Goal: Task Accomplishment & Management: Use online tool/utility

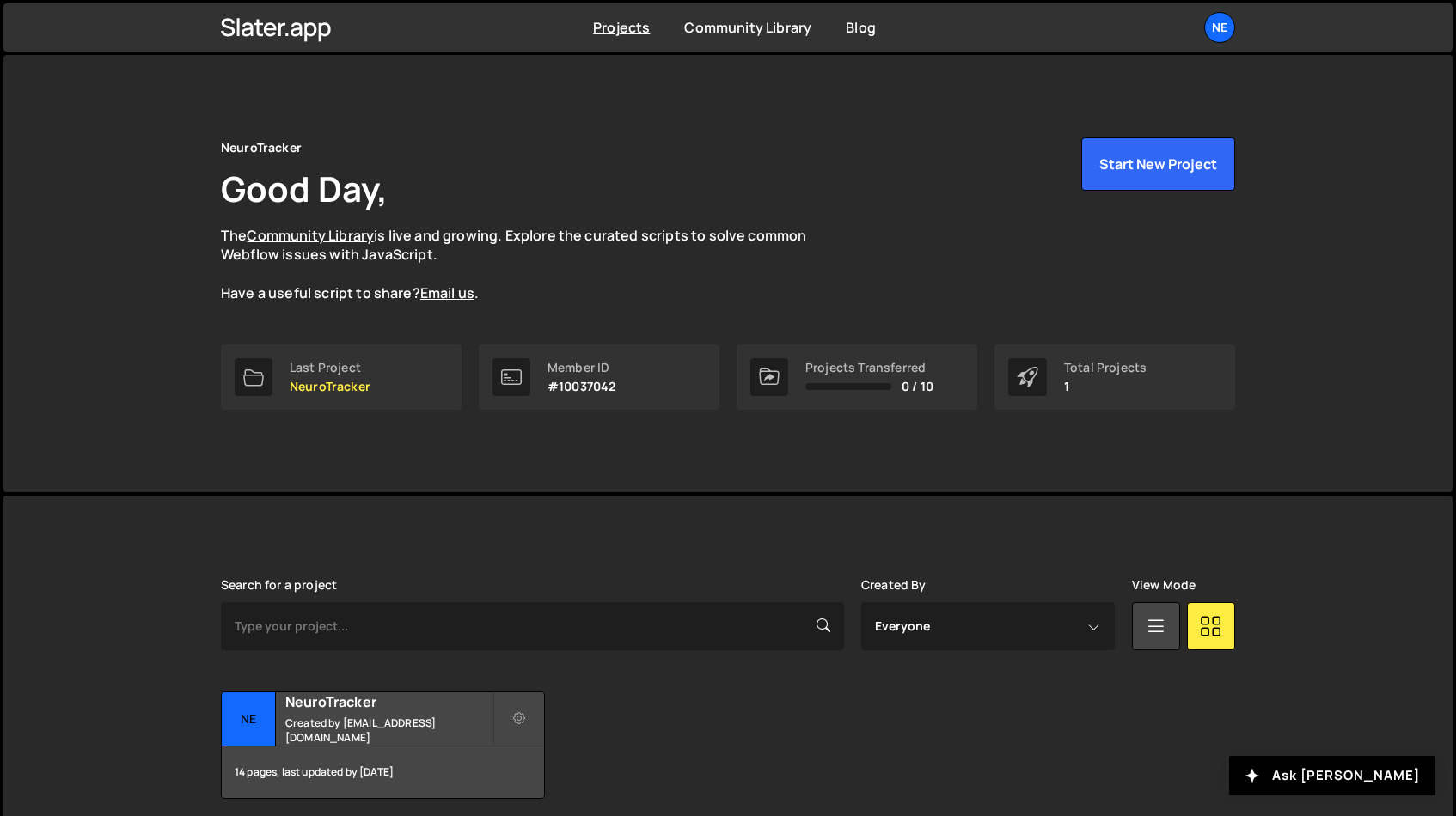
scroll to position [68, 0]
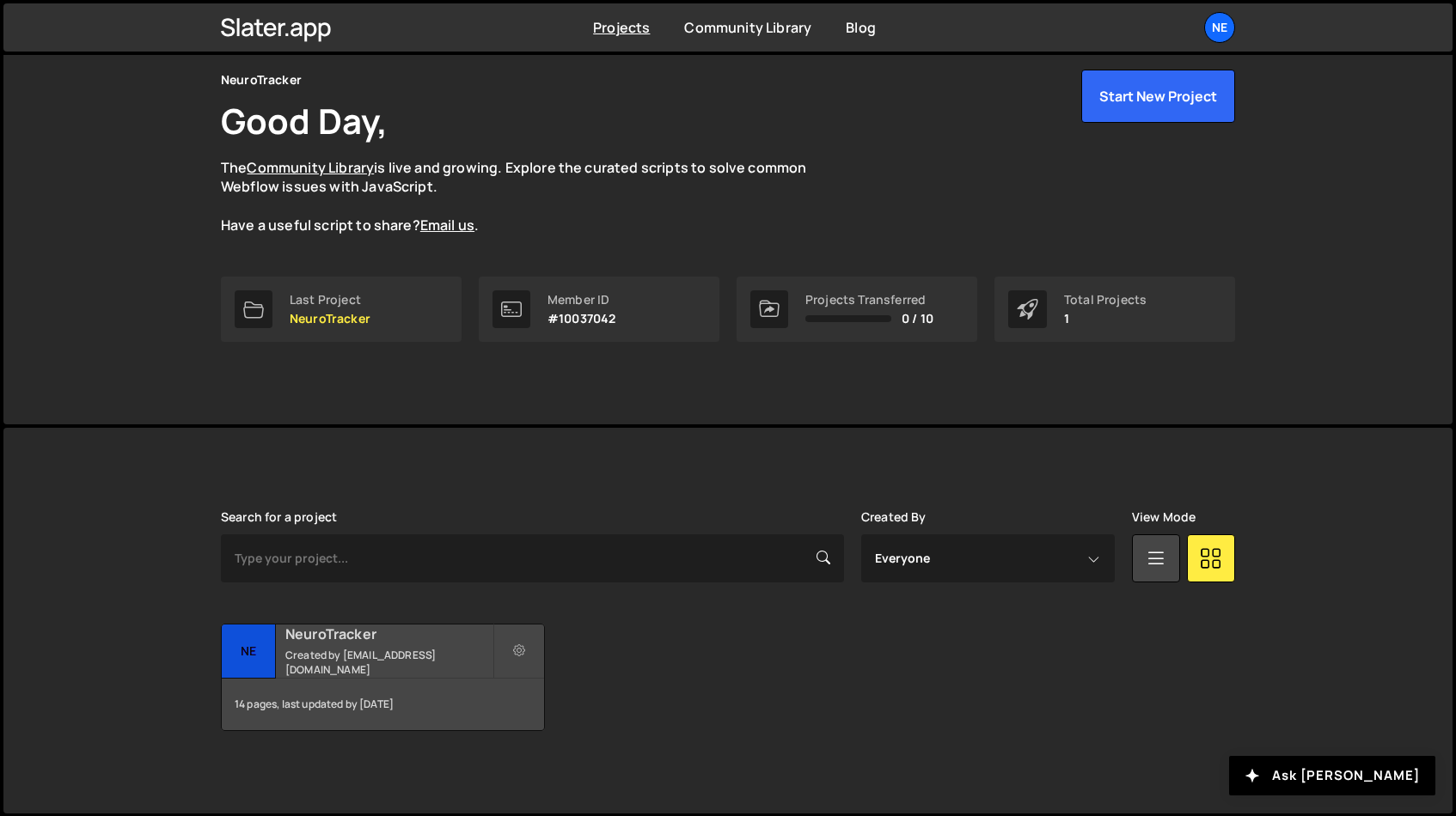
click at [379, 646] on div "NeuroTracker Created by [EMAIL_ADDRESS][DOMAIN_NAME]" at bounding box center [382, 651] width 322 height 54
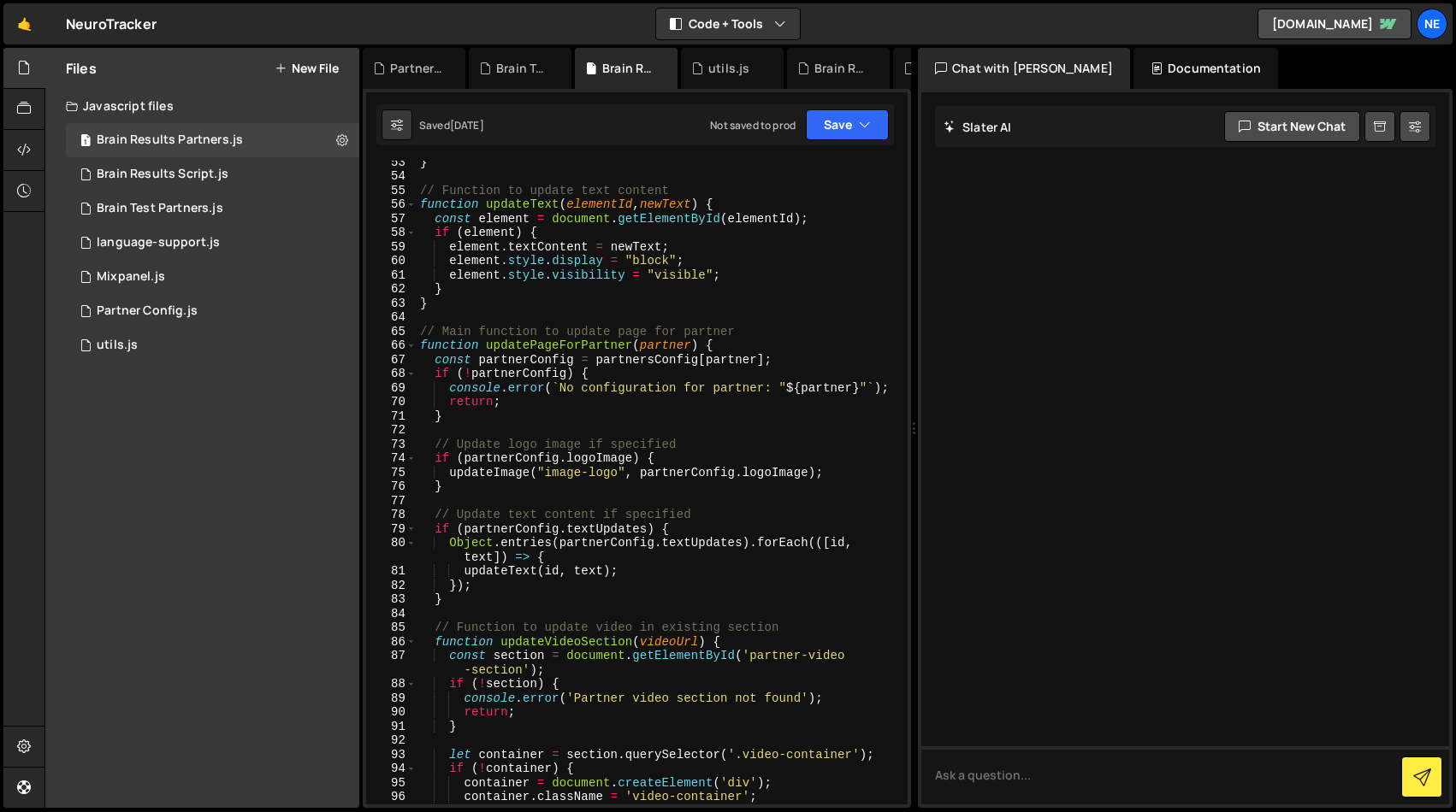
scroll to position [809, 0]
click at [187, 178] on div "Brain Results Script.js" at bounding box center [163, 175] width 132 height 16
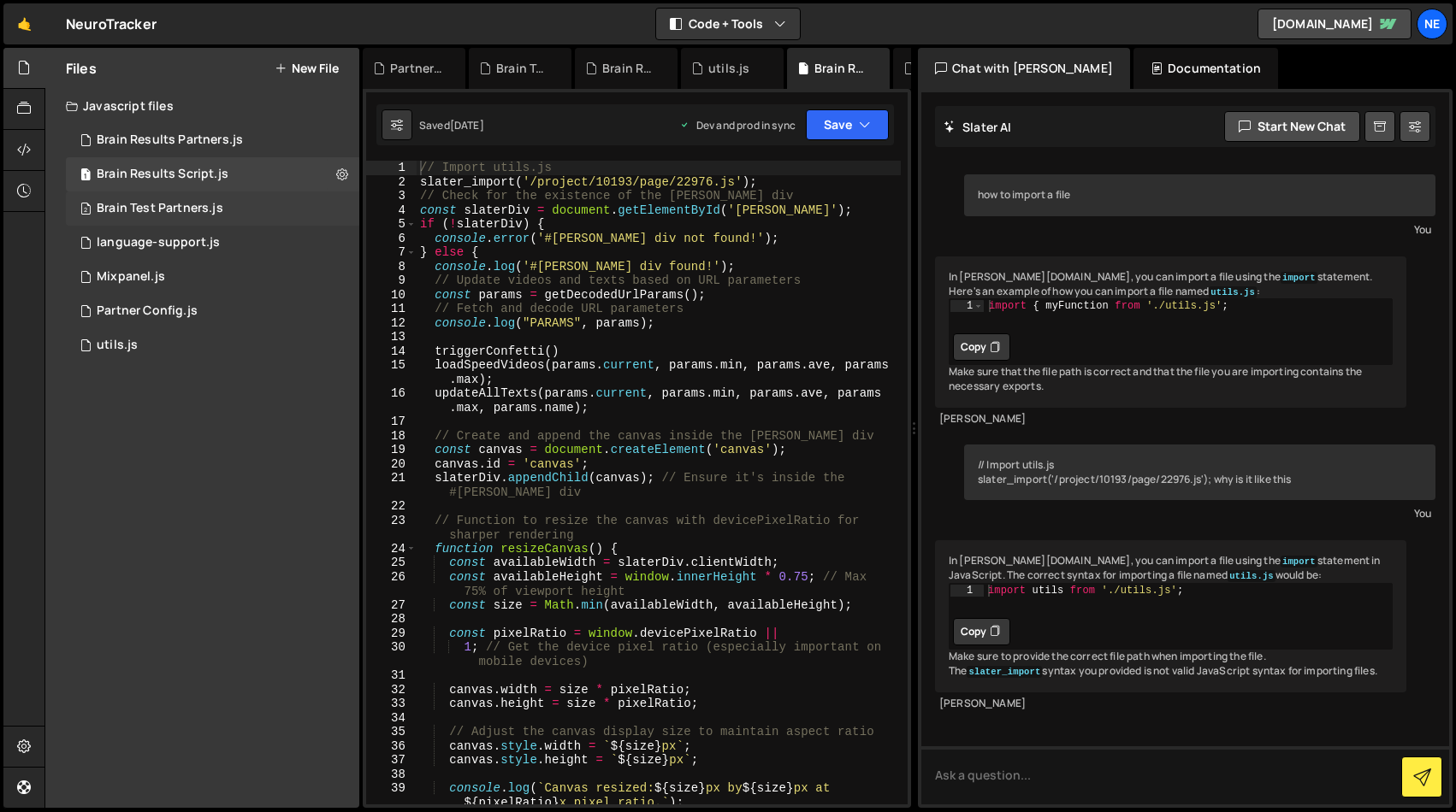
scroll to position [59, 0]
click at [187, 212] on div "Brain Test Partners.js" at bounding box center [160, 209] width 127 height 16
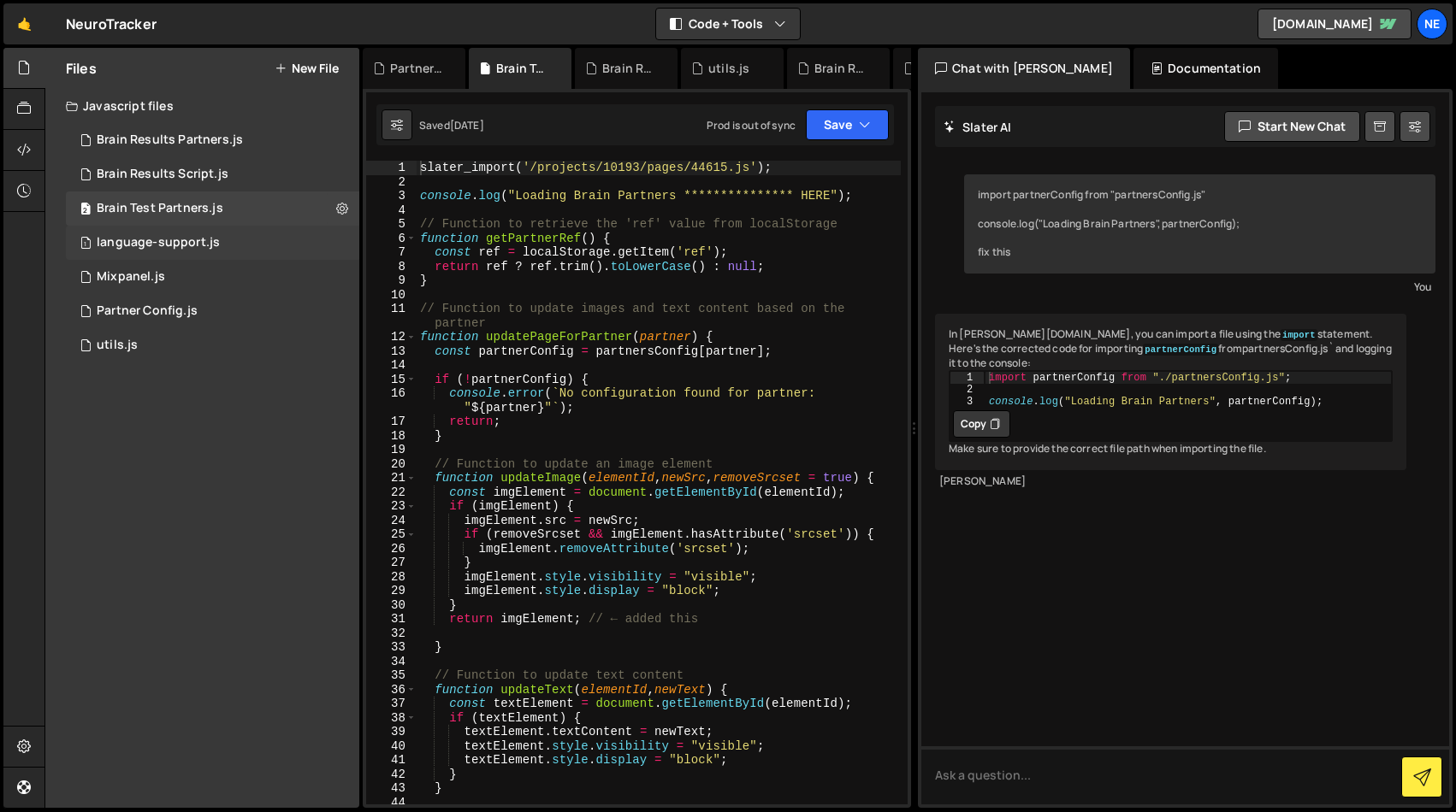
click at [181, 239] on div "language-support.js" at bounding box center [158, 243] width 123 height 16
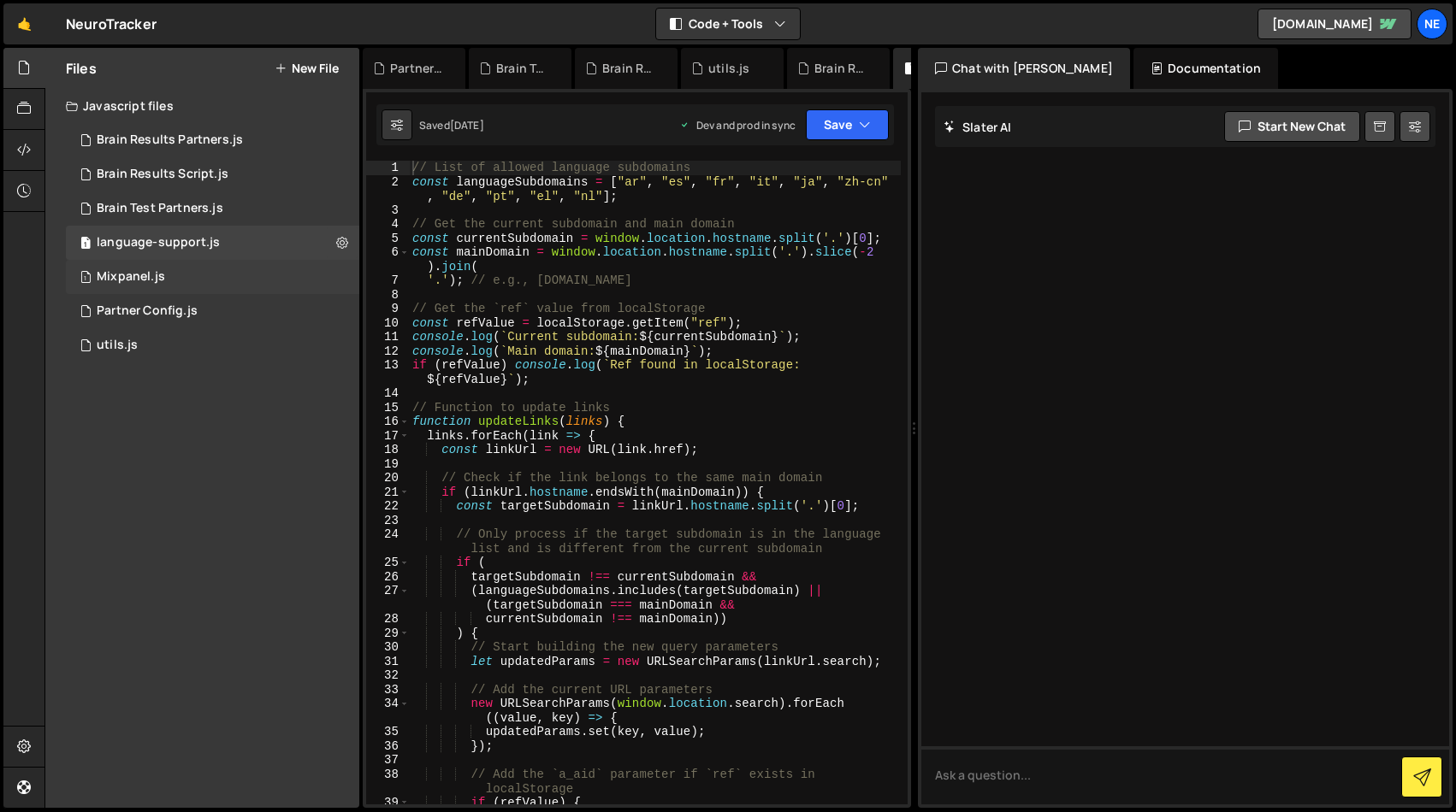
click at [170, 283] on div "1 Mixpanel.js 0" at bounding box center [212, 276] width 293 height 34
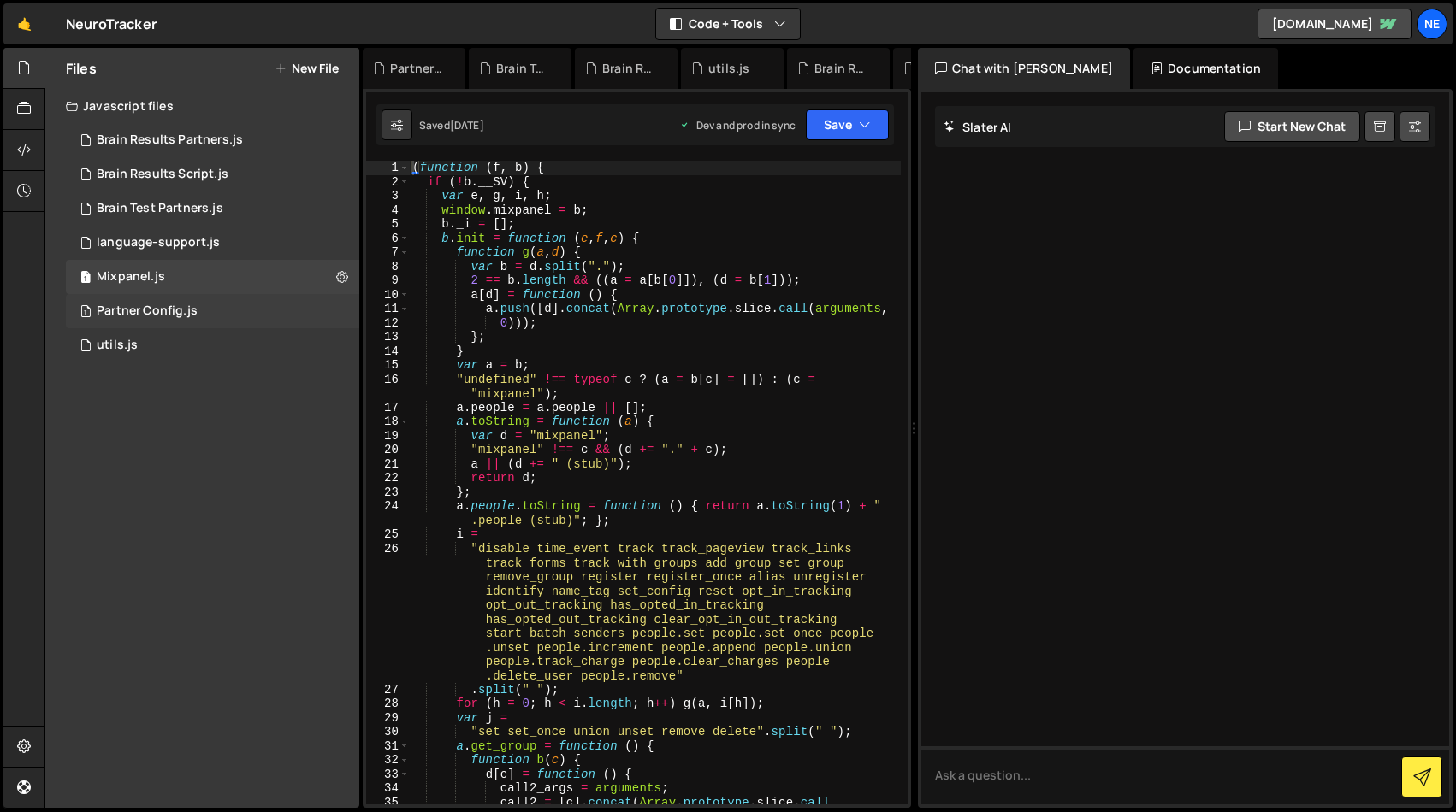
click at [169, 312] on div "Partner Config.js" at bounding box center [147, 311] width 101 height 16
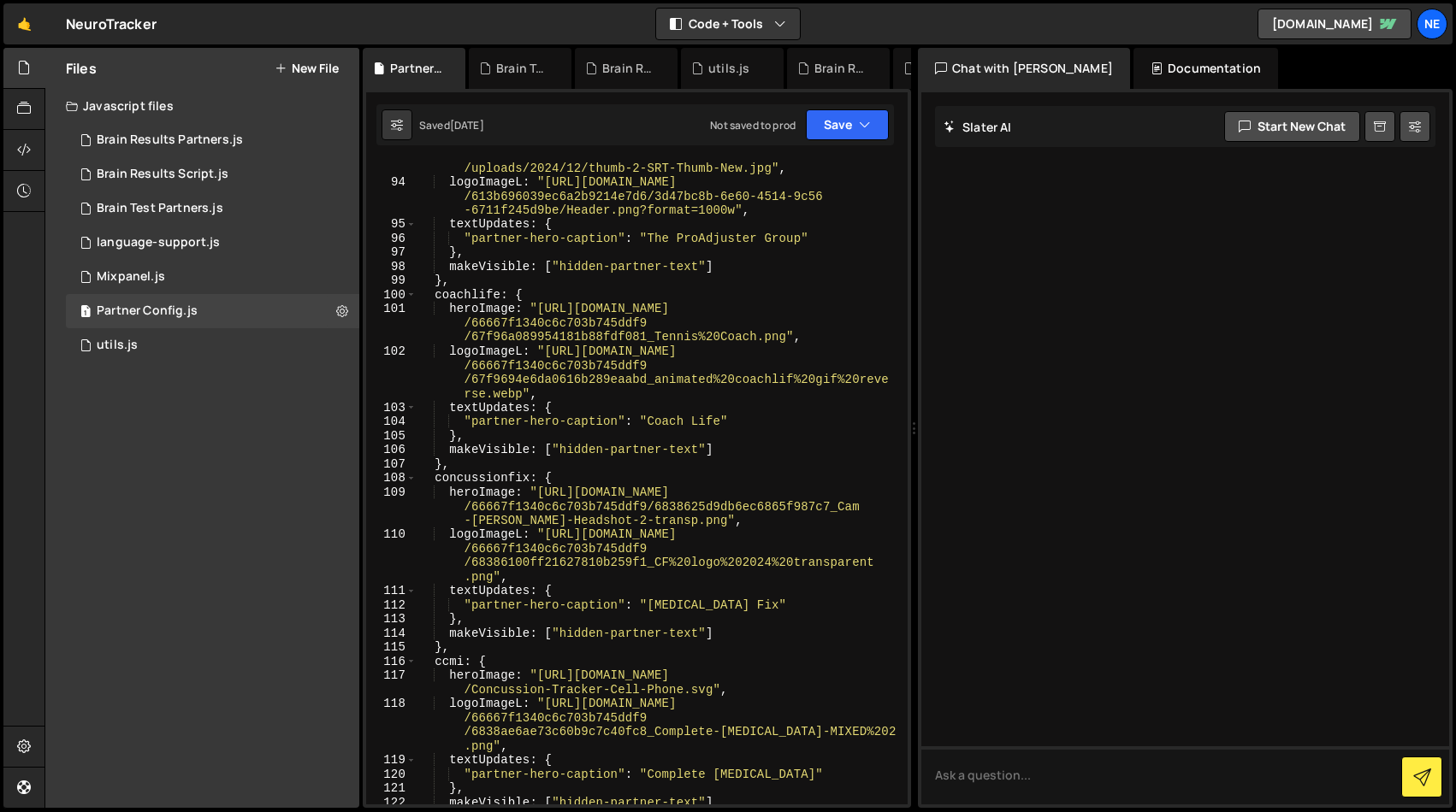
scroll to position [1947, 0]
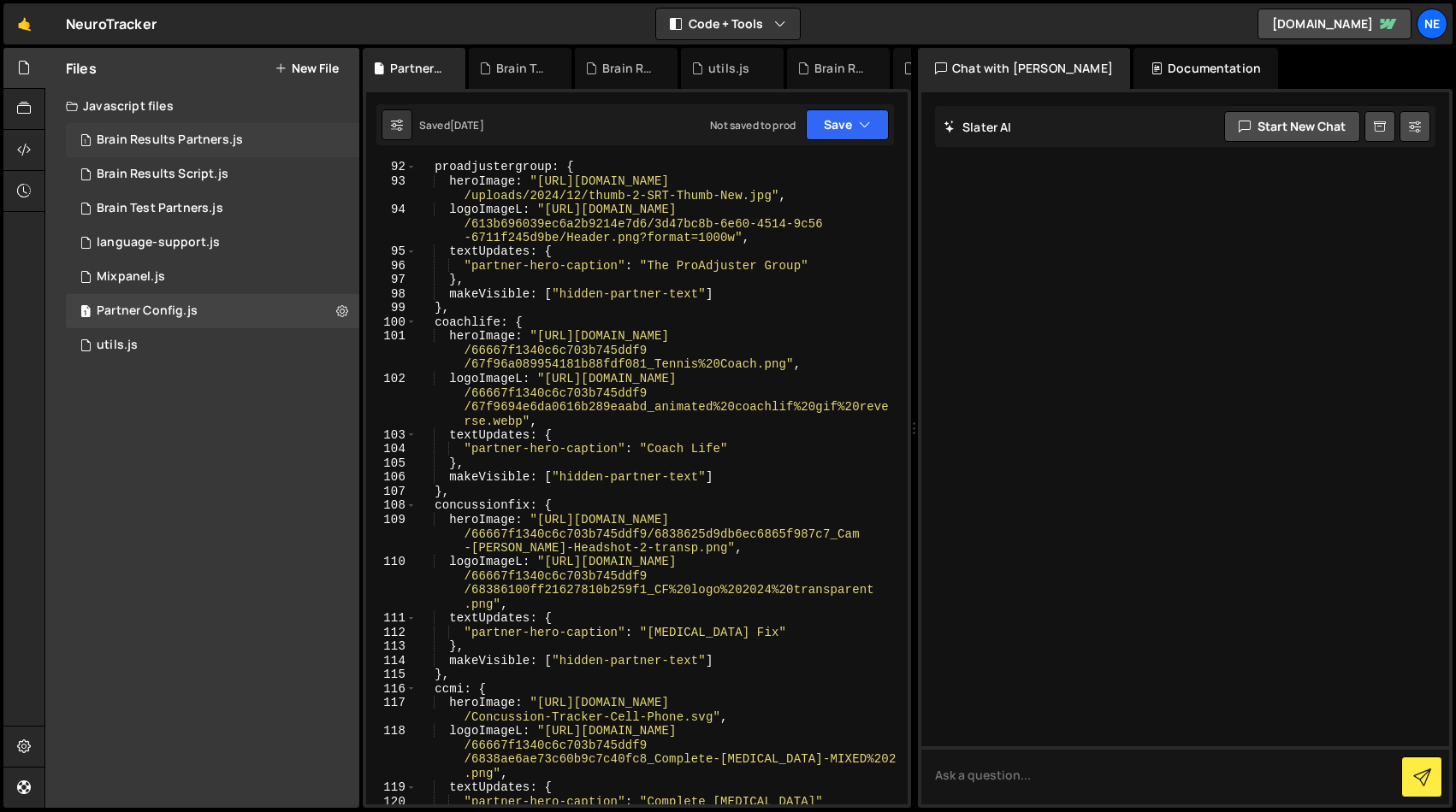
click at [182, 135] on div "Brain Results Partners.js" at bounding box center [170, 141] width 146 height 16
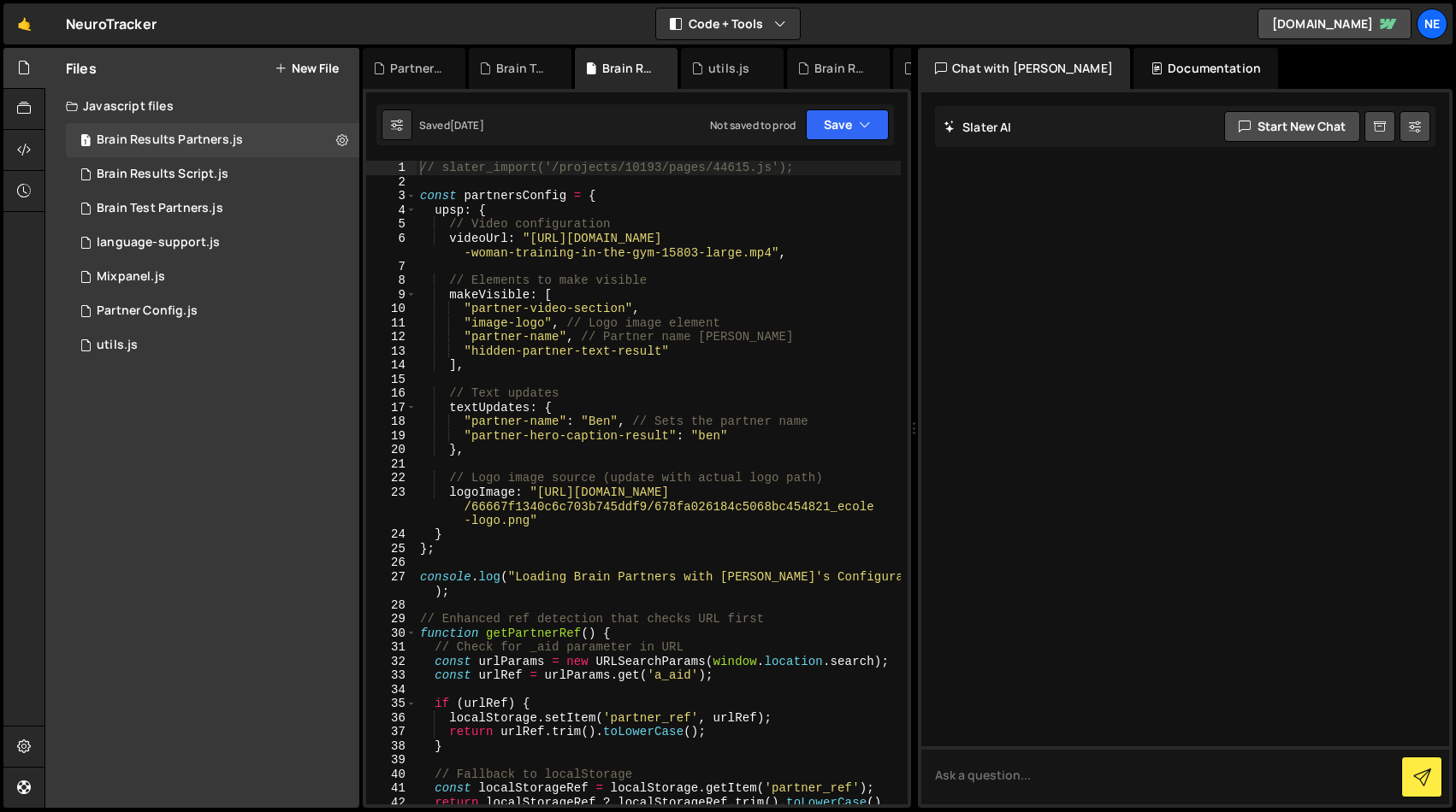
scroll to position [0, 0]
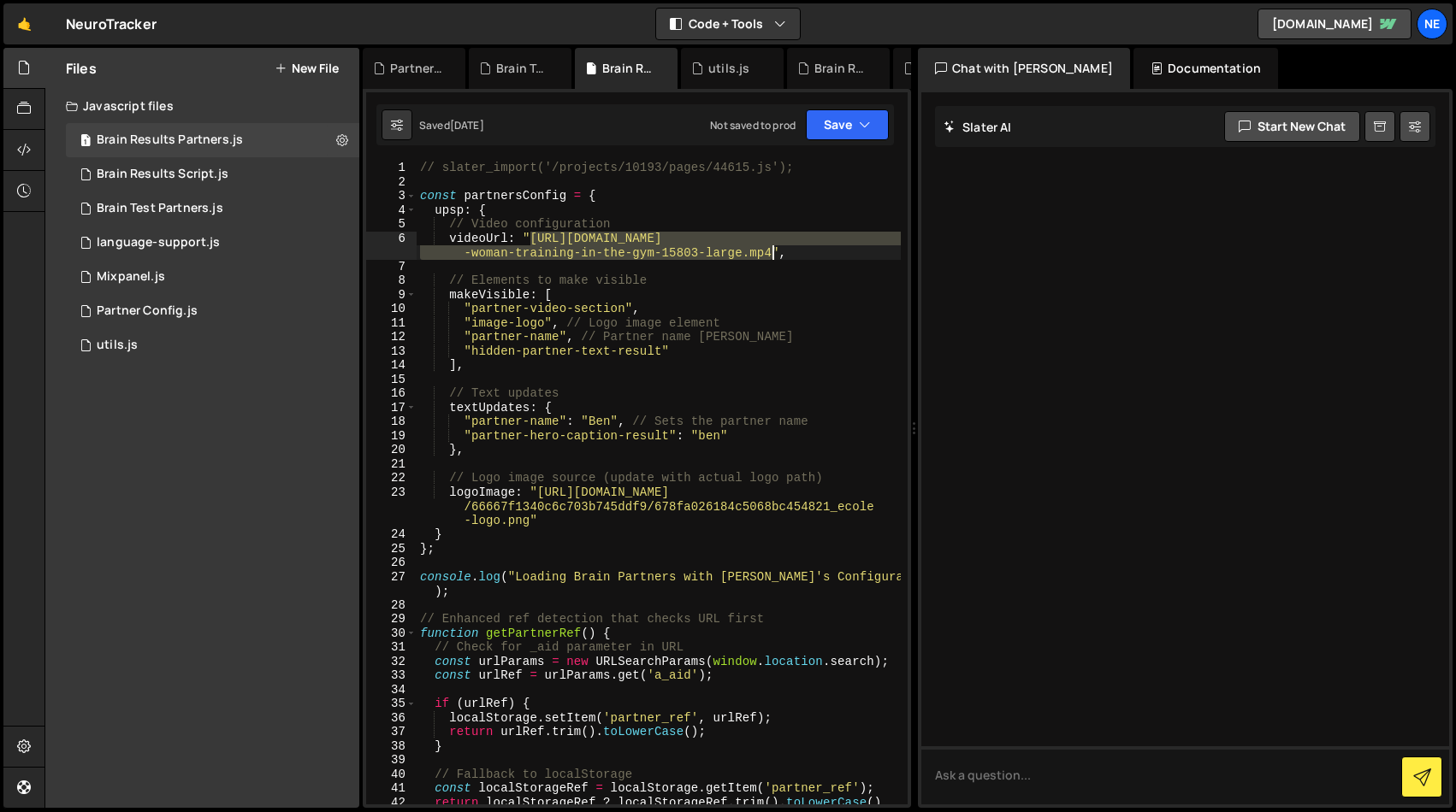
drag, startPoint x: 531, startPoint y: 238, endPoint x: 772, endPoint y: 252, distance: 241.4
click at [772, 252] on div "// slater_import('/projects/10193/pages/44615.js'); const partnersConfig = { up…" at bounding box center [658, 503] width 484 height 686
paste textarea "[DOMAIN_NAME][URL]"
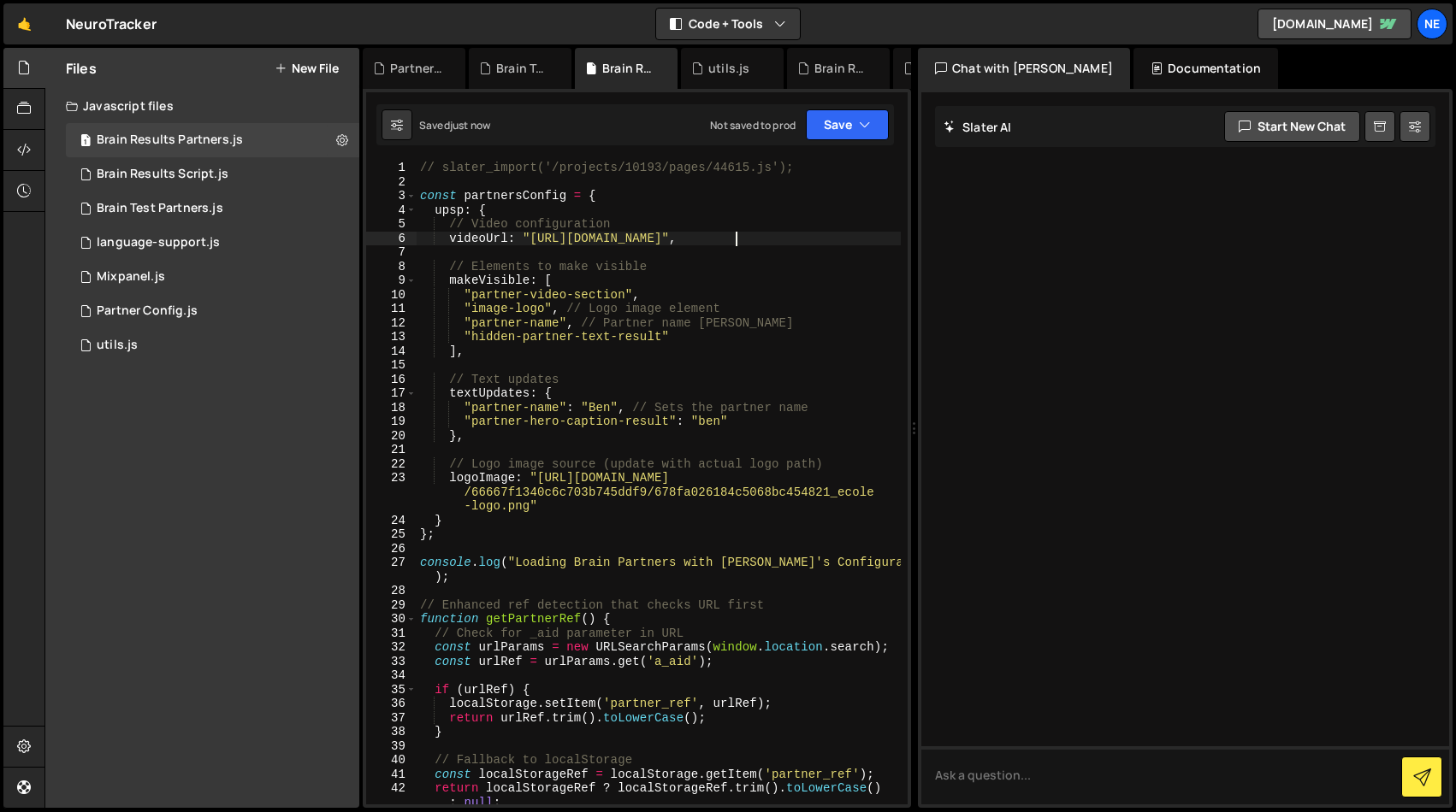
click at [458, 212] on div "// slater_import('/projects/10193/pages/44615.js'); const partnersConfig = { up…" at bounding box center [658, 496] width 484 height 672
type textarea "upsp: {"
click at [458, 212] on div "// slater_import('/projects/10193/pages/44615.js'); const partnersConfig = { up…" at bounding box center [658, 496] width 484 height 672
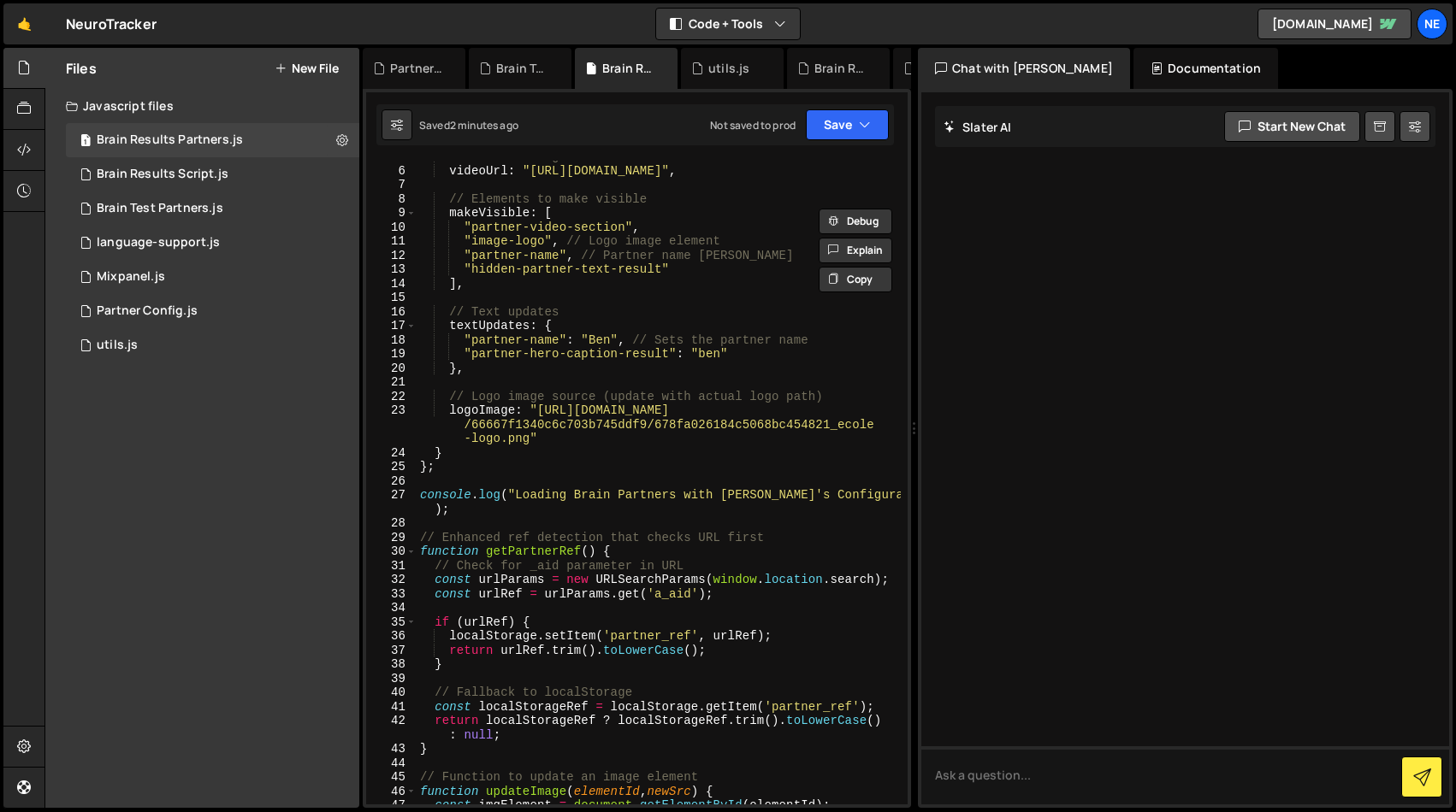
scroll to position [76, 0]
